Goal: Transaction & Acquisition: Obtain resource

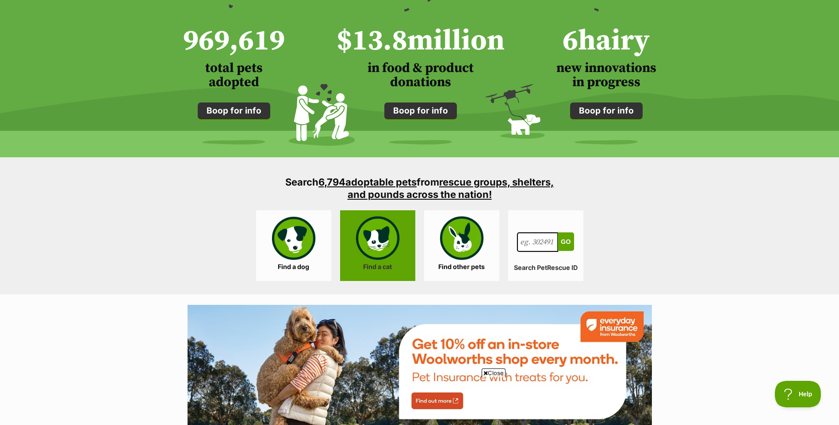
click at [390, 233] on link "Find a cat" at bounding box center [377, 245] width 75 height 71
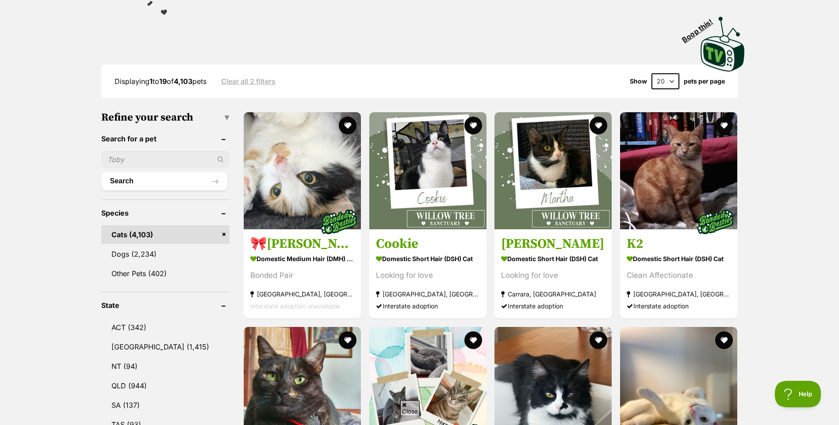
click at [603, 124] on button "favourite" at bounding box center [598, 126] width 18 height 18
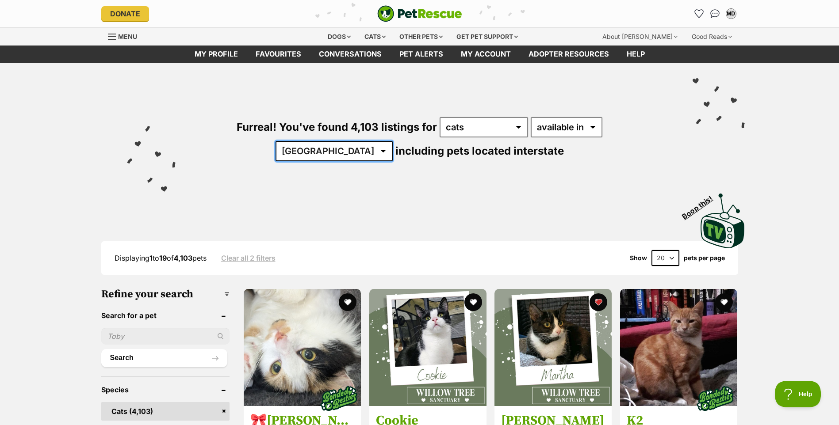
drag, startPoint x: 603, startPoint y: 127, endPoint x: 601, endPoint y: 132, distance: 5.2
click at [393, 141] on select "Australia ACT NSW NT QLD SA TAS VIC WA" at bounding box center [333, 151] width 117 height 20
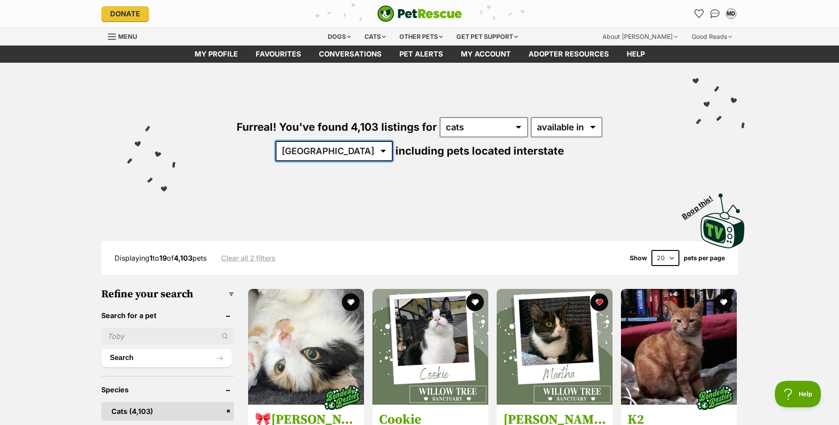
select select "QLD"
click at [393, 141] on select "Australia ACT NSW NT QLD SA TAS VIC WA" at bounding box center [333, 151] width 117 height 20
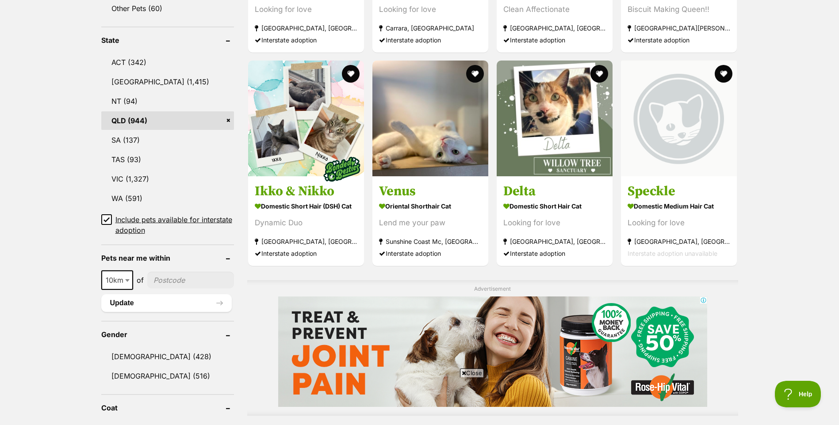
click at [121, 277] on span "10km" at bounding box center [117, 280] width 30 height 12
drag, startPoint x: 123, startPoint y: 327, endPoint x: 170, endPoint y: 302, distance: 52.8
select select "100"
click at [195, 279] on input"] "postcode" at bounding box center [193, 280] width 82 height 17
type input"] "4565"
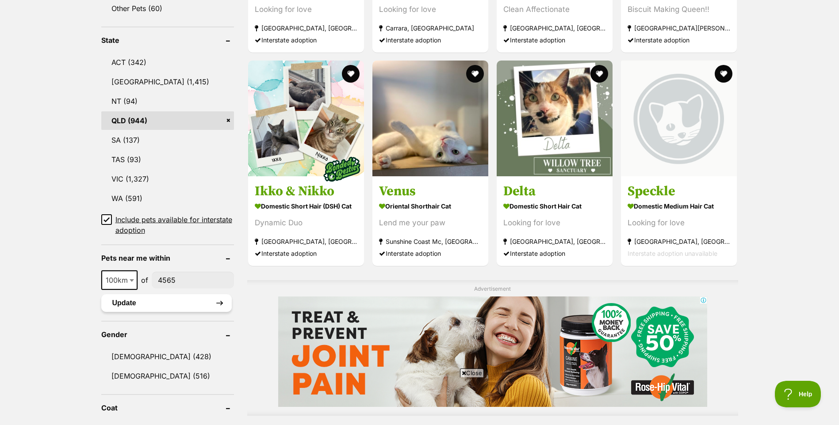
click at [182, 295] on button "Update" at bounding box center [166, 303] width 130 height 18
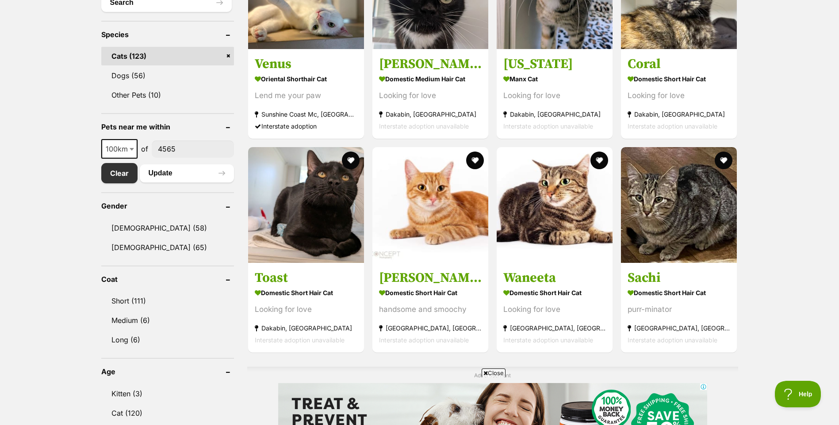
scroll to position [354, 0]
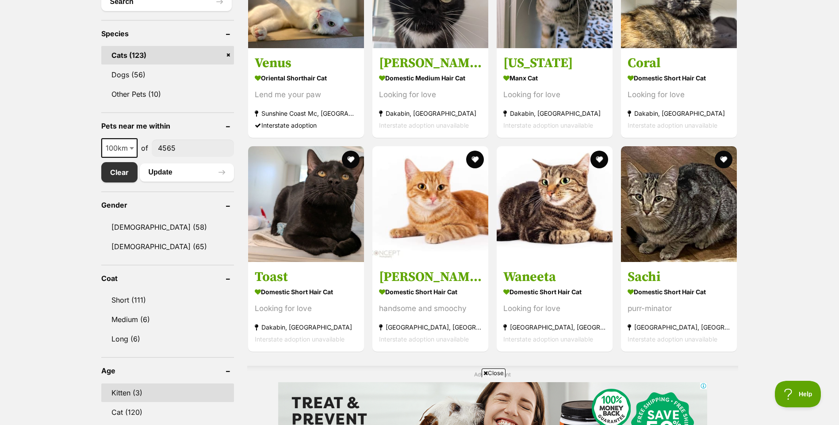
click at [125, 390] on link "Kitten (3)" at bounding box center [167, 393] width 133 height 19
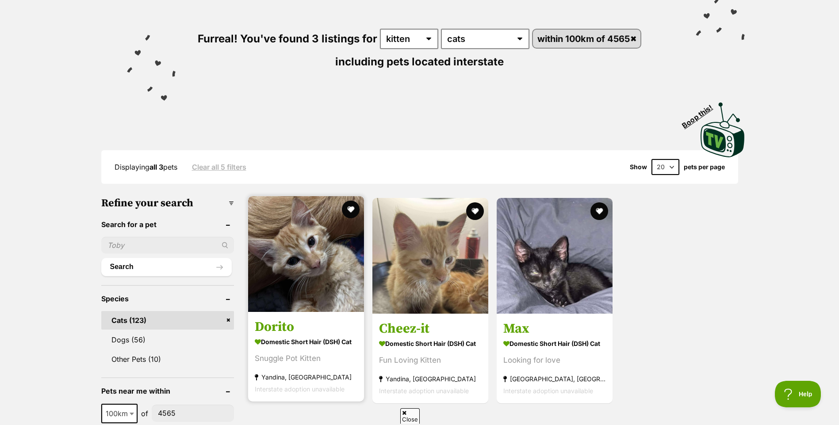
click at [290, 245] on img at bounding box center [306, 254] width 116 height 116
